Goal: Task Accomplishment & Management: Use online tool/utility

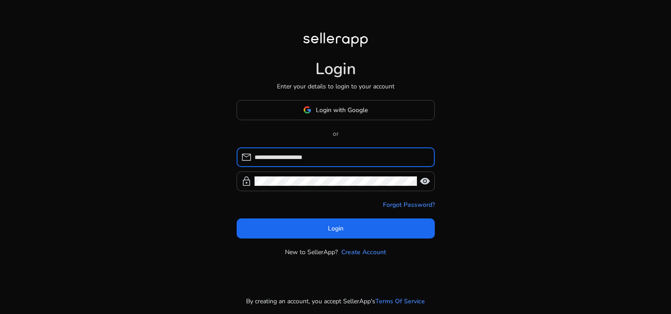
click at [333, 160] on input "**********" at bounding box center [340, 158] width 173 height 10
type input "**********"
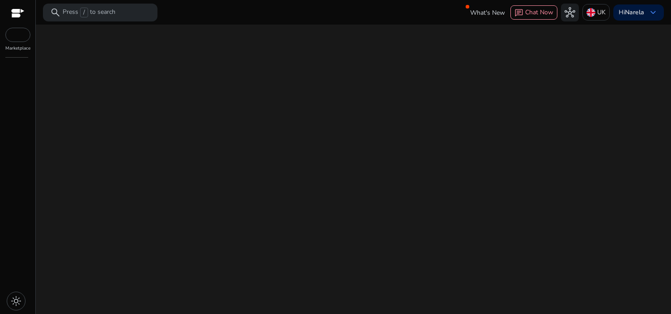
click at [341, 227] on div "We are getting things ready for you..." at bounding box center [353, 170] width 628 height 290
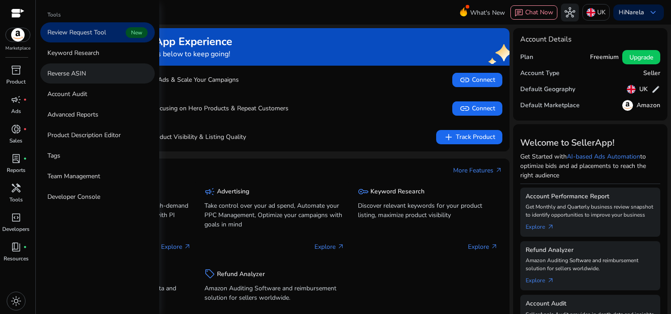
click at [94, 74] on link "Reverse ASIN" at bounding box center [97, 74] width 114 height 20
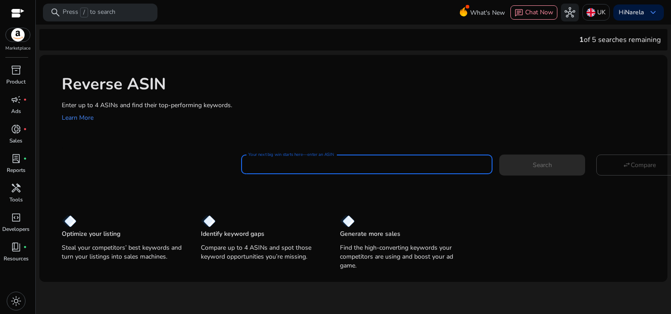
drag, startPoint x: 303, startPoint y: 165, endPoint x: 492, endPoint y: 5, distance: 247.6
click at [303, 165] on input "Your next big win starts here—enter an ASIN" at bounding box center [366, 165] width 237 height 10
paste input "**********"
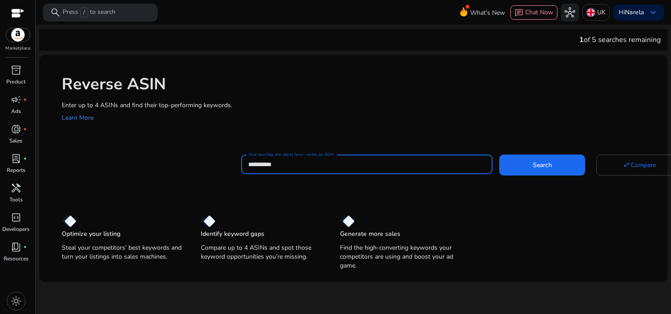
type input "**********"
click at [499, 155] on button "Search" at bounding box center [542, 165] width 86 height 21
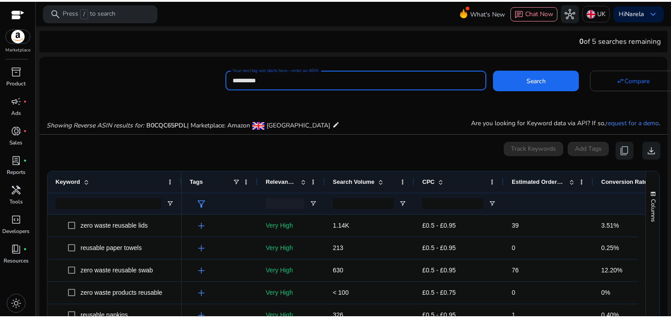
scroll to position [96, 0]
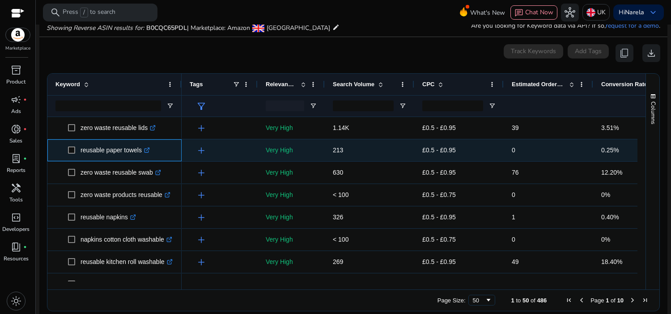
click at [119, 152] on p "reusable paper towels .st0{fill:#2c8af8}" at bounding box center [115, 150] width 69 height 18
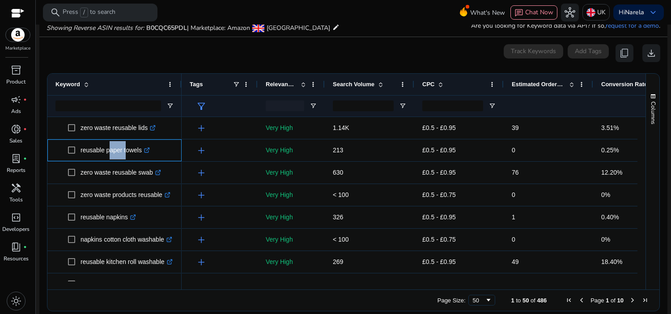
copy p "reusable paper towels"
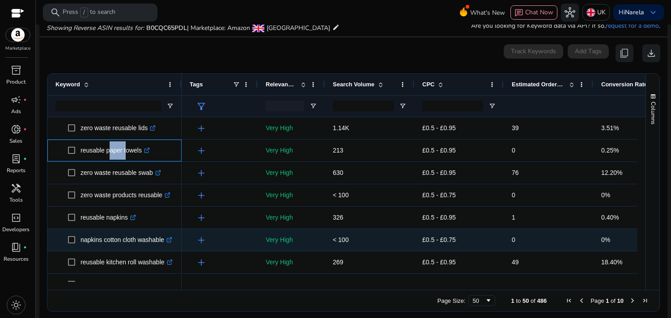
scroll to position [99, 0]
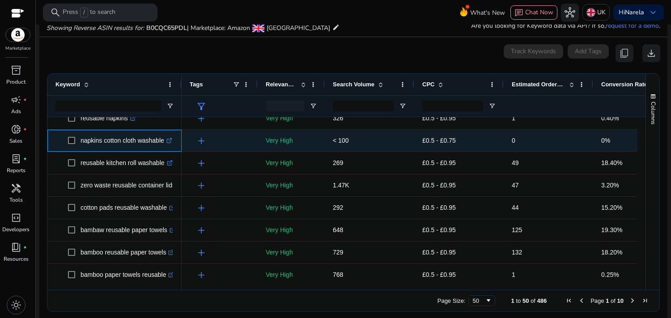
click at [131, 142] on p "napkins cotton cloth washable .st0{fill:#2c8af8}" at bounding box center [127, 140] width 92 height 18
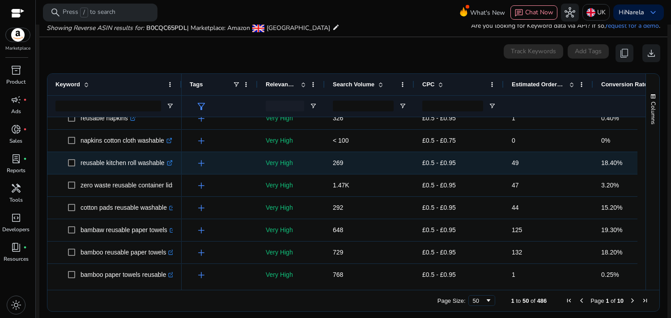
click at [123, 164] on p "reusable kitchen roll washable .st0{fill:#2c8af8}" at bounding box center [127, 163] width 92 height 18
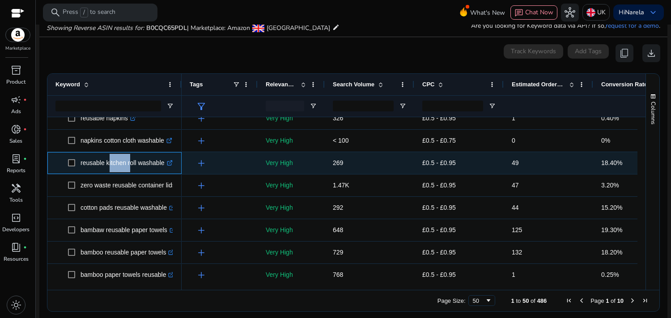
click at [123, 164] on p "reusable kitchen roll washable .st0{fill:#2c8af8}" at bounding box center [127, 163] width 92 height 18
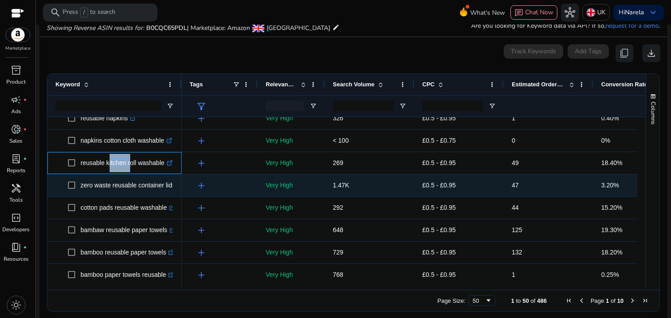
copy p "reusable kitchen roll washable"
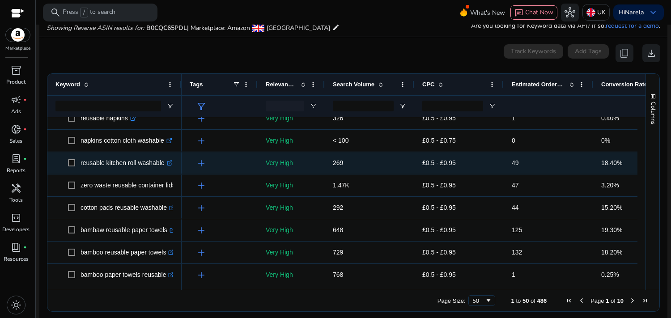
click at [345, 162] on p "269" at bounding box center [369, 163] width 73 height 18
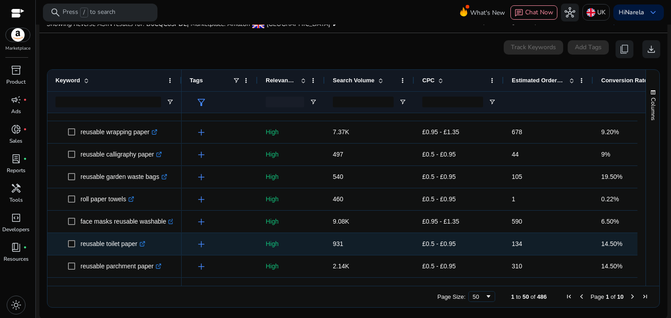
scroll to position [101, 0]
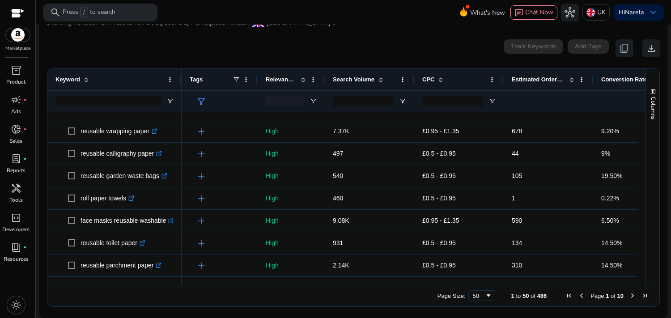
click at [629, 295] on span "Next Page" at bounding box center [632, 295] width 7 height 7
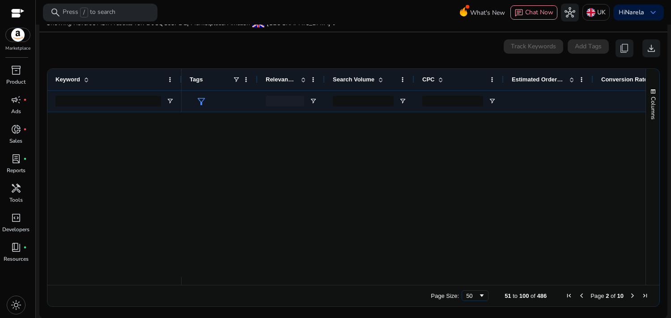
scroll to position [0, 0]
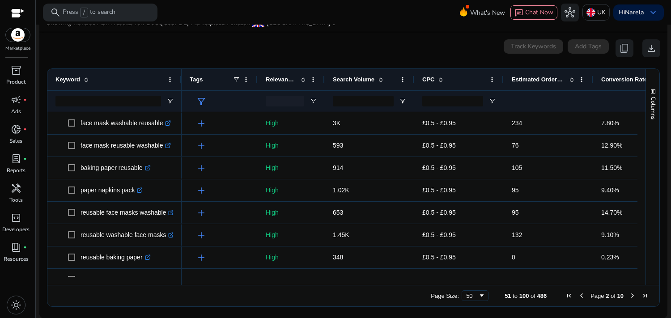
click at [121, 93] on div at bounding box center [108, 101] width 106 height 21
click at [115, 98] on input "Keyword Filter Input" at bounding box center [108, 101] width 106 height 11
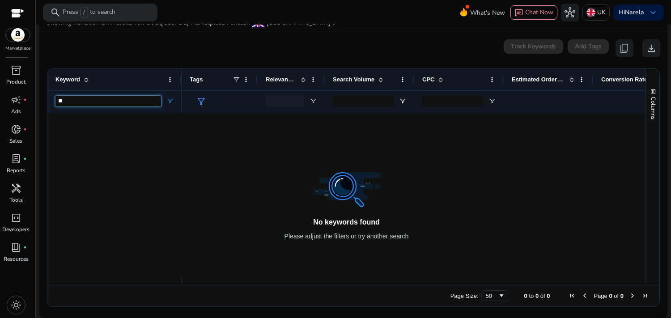
type input "*"
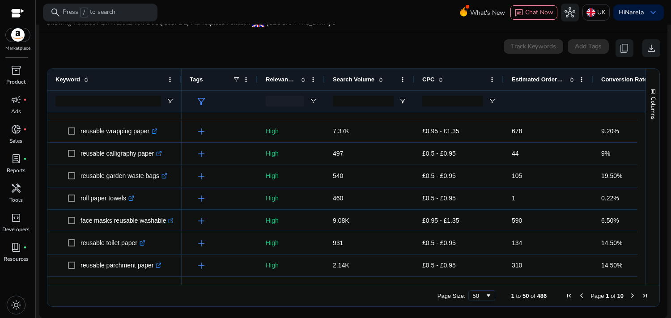
click at [198, 83] on span "Tags" at bounding box center [196, 79] width 13 height 7
click at [198, 80] on span "Tags" at bounding box center [196, 79] width 13 height 7
click at [624, 294] on span "Page 1 of 10" at bounding box center [607, 295] width 89 height 7
click at [629, 295] on span "Next Page" at bounding box center [632, 295] width 7 height 7
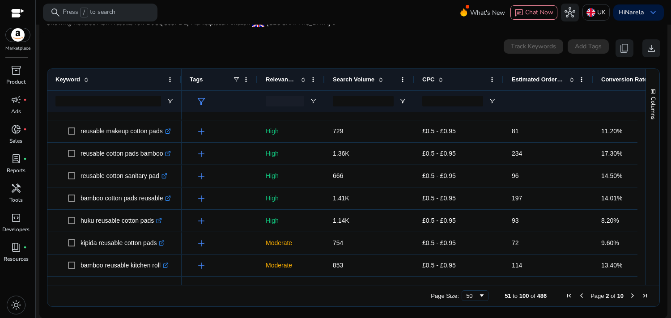
click at [629, 295] on span "Next Page" at bounding box center [632, 295] width 7 height 7
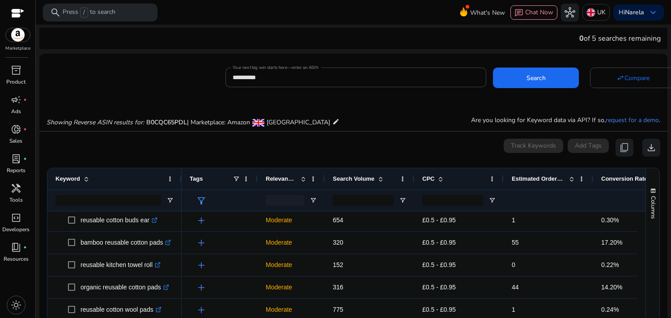
click at [298, 202] on div at bounding box center [285, 200] width 38 height 11
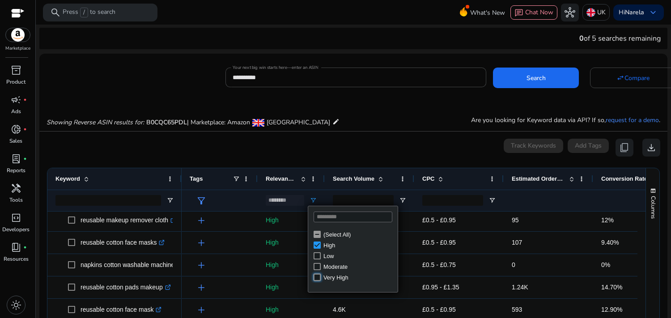
type input "**********"
click at [239, 145] on div "0 keyword(s) selected Track Keywords Add Tags content_copy download" at bounding box center [354, 148] width 614 height 18
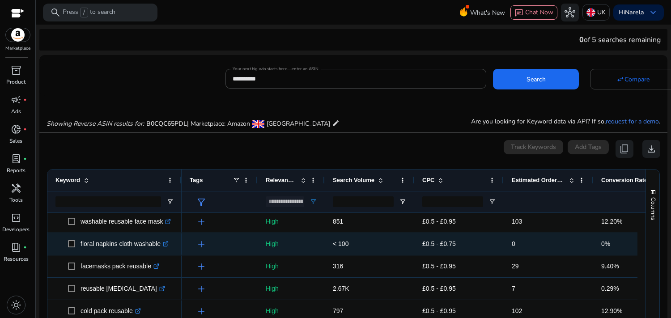
click at [112, 245] on p "floral napkins cloth washable .st0{fill:#2c8af8}" at bounding box center [125, 244] width 88 height 18
copy span "floral napkins cloth washable .st0{fill:#2c8af8}"
